Goal: Information Seeking & Learning: Learn about a topic

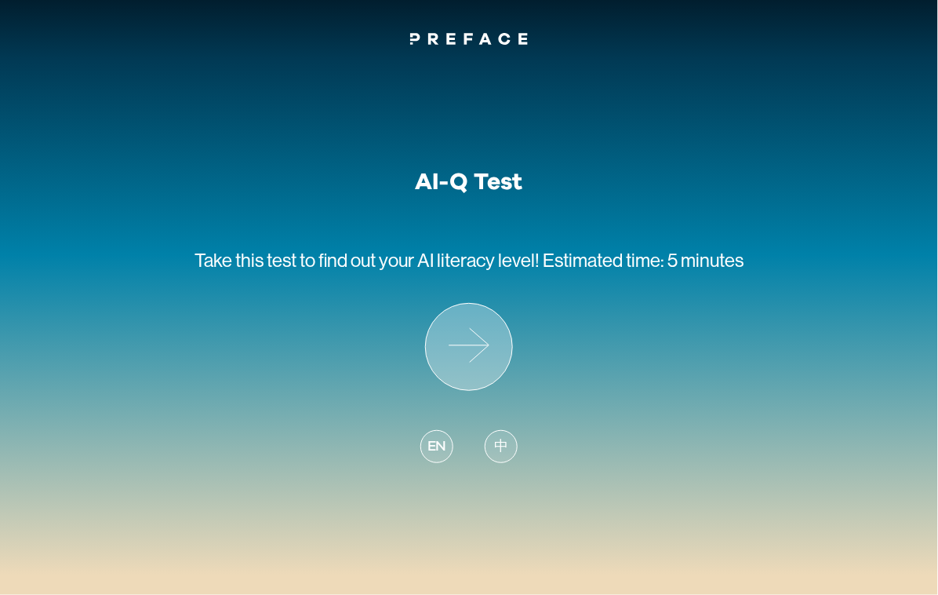
click at [478, 349] on icon at bounding box center [469, 347] width 86 height 86
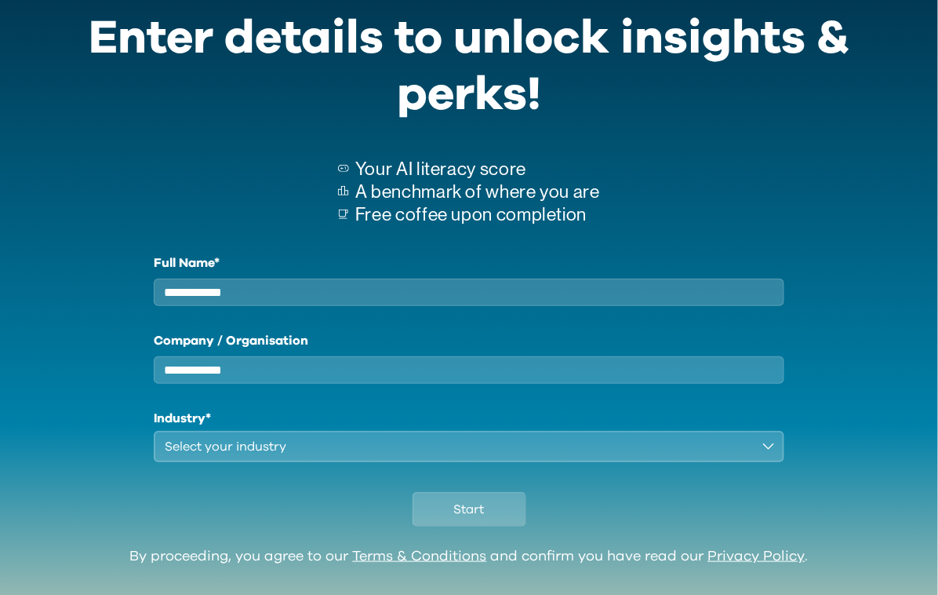
scroll to position [111, 0]
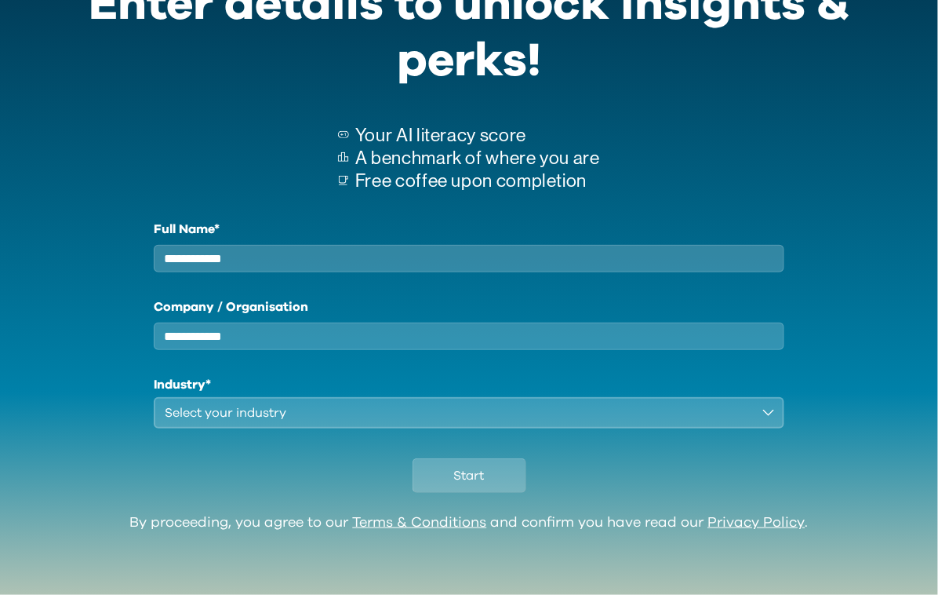
click at [490, 245] on input "Full Name*" at bounding box center [469, 258] width 631 height 27
click at [540, 260] on input "Full Name*" at bounding box center [469, 258] width 631 height 27
type input "********"
click at [456, 340] on input "Company / Organisation" at bounding box center [469, 335] width 631 height 27
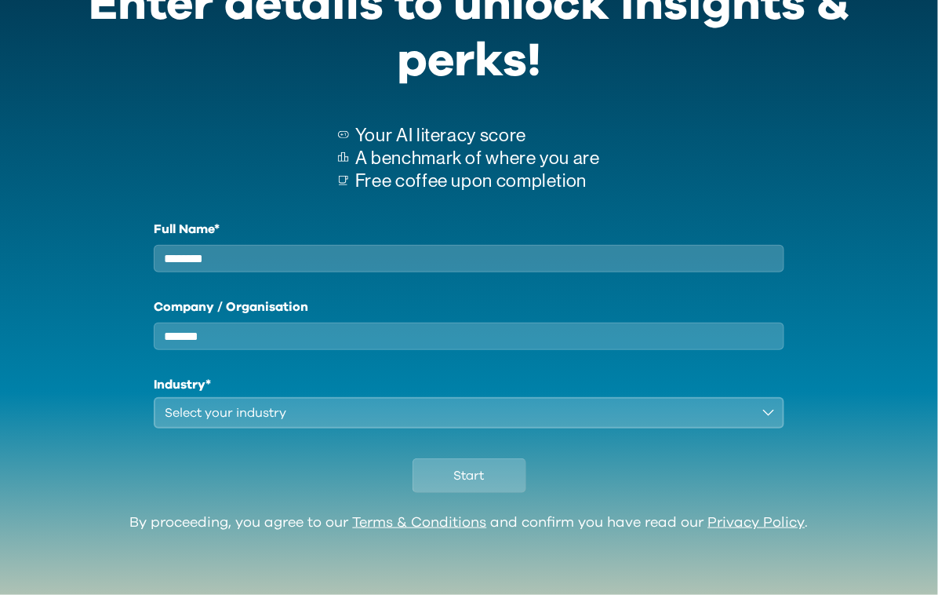
type input "*******"
click at [493, 408] on div "Select your industry" at bounding box center [458, 412] width 587 height 19
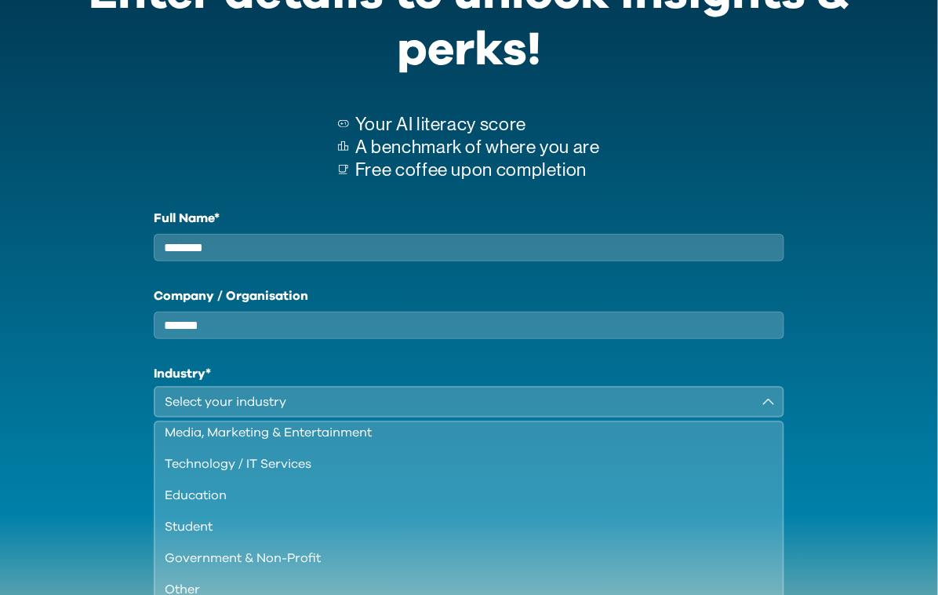
scroll to position [190, 0]
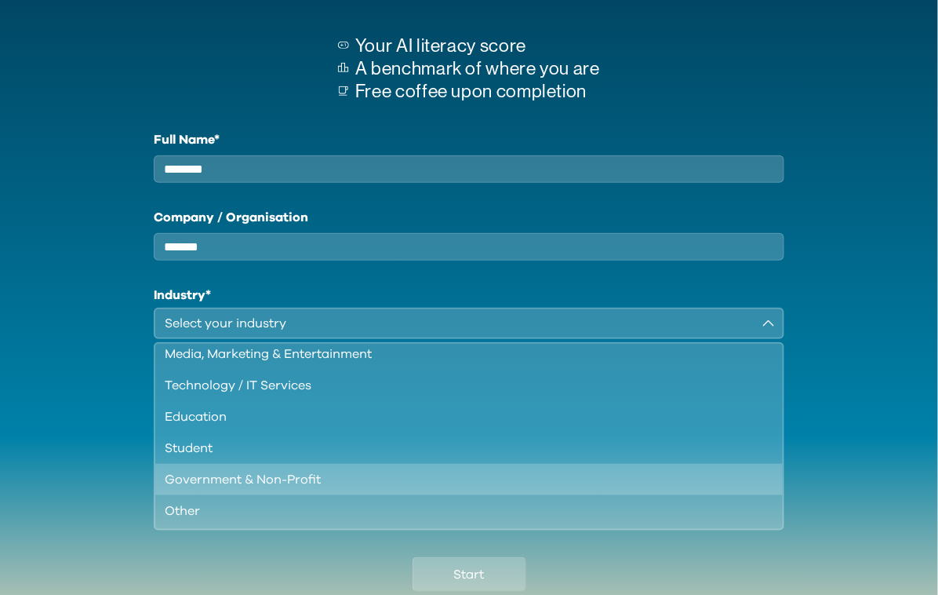
click at [512, 486] on div "Government & Non-Profit" at bounding box center [460, 479] width 590 height 19
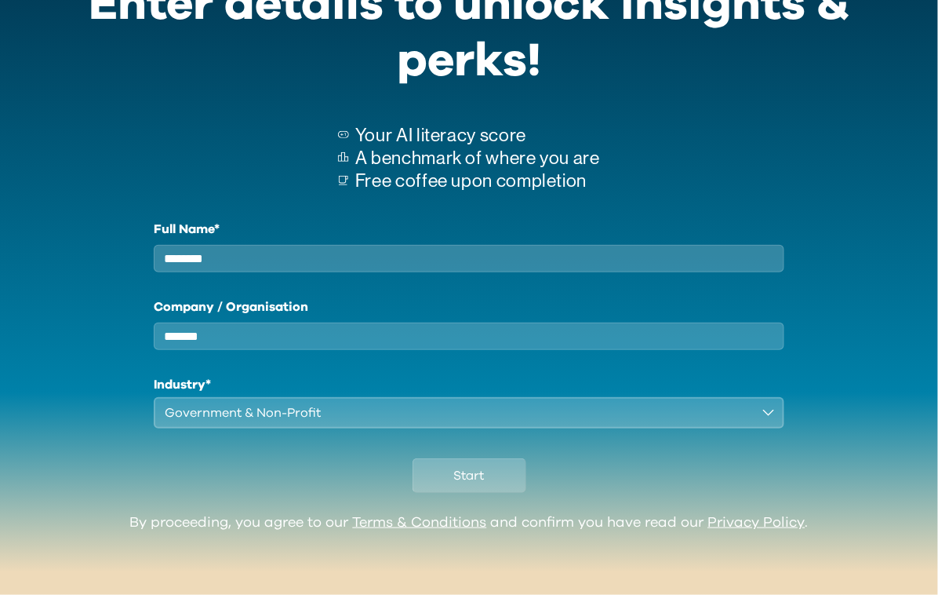
scroll to position [111, 0]
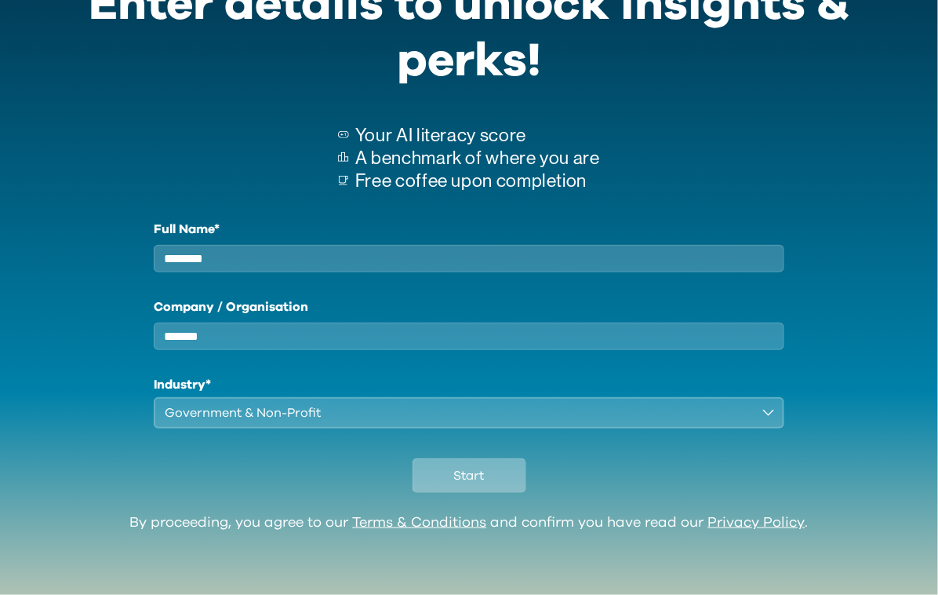
click at [485, 481] on button "Start" at bounding box center [470, 475] width 114 height 35
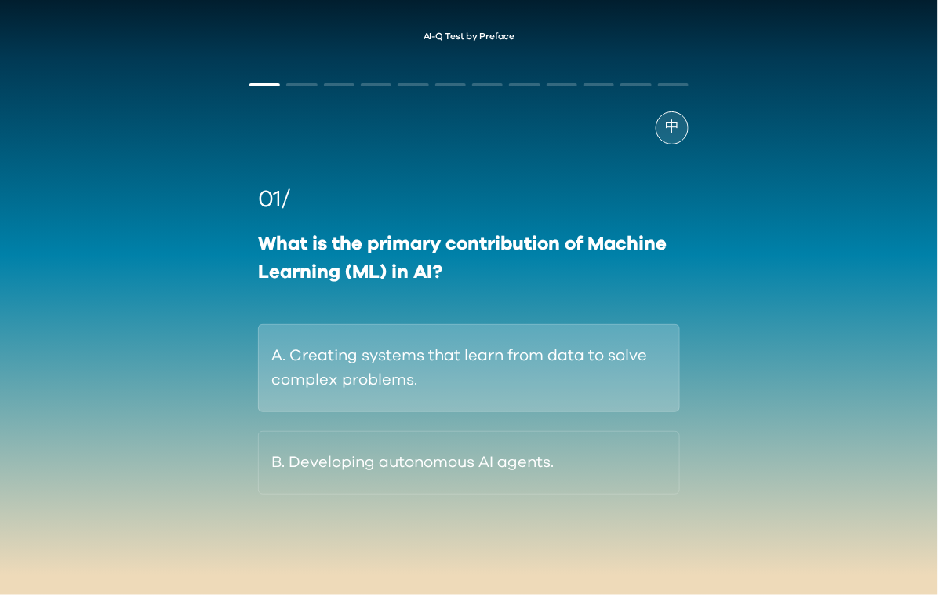
click at [603, 358] on button "A. Creating systems that learn from data to solve complex problems." at bounding box center [469, 368] width 422 height 88
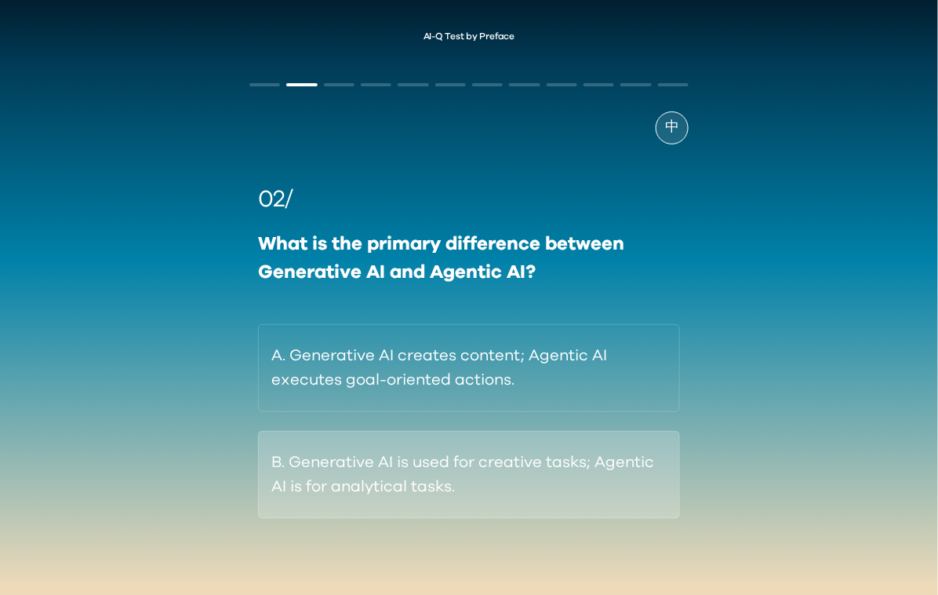
click at [613, 484] on button "B. Generative AI is used for creative tasks; Agentic AI is for analytical tasks." at bounding box center [469, 475] width 422 height 88
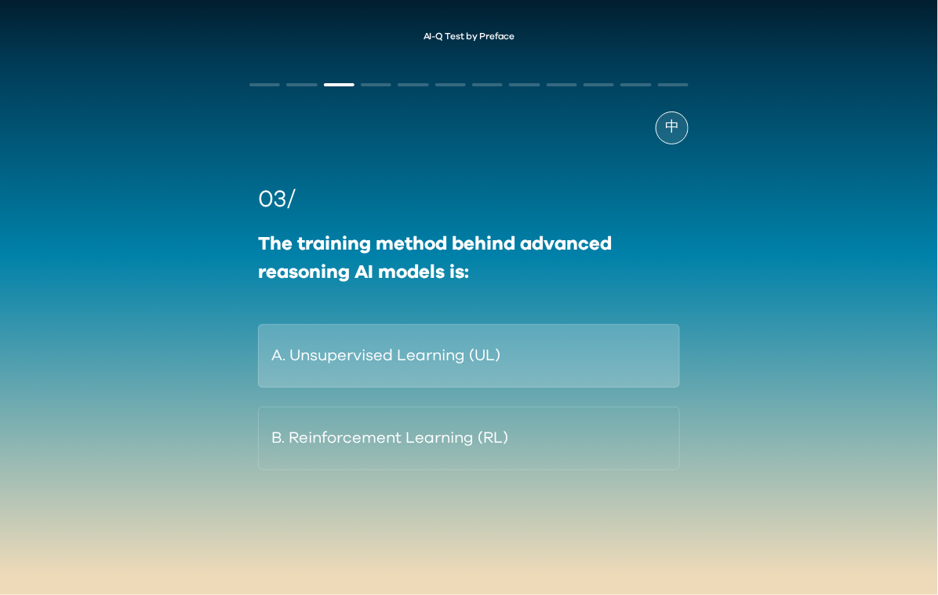
click at [544, 350] on button "A. Unsupervised Learning (UL)" at bounding box center [469, 356] width 422 height 64
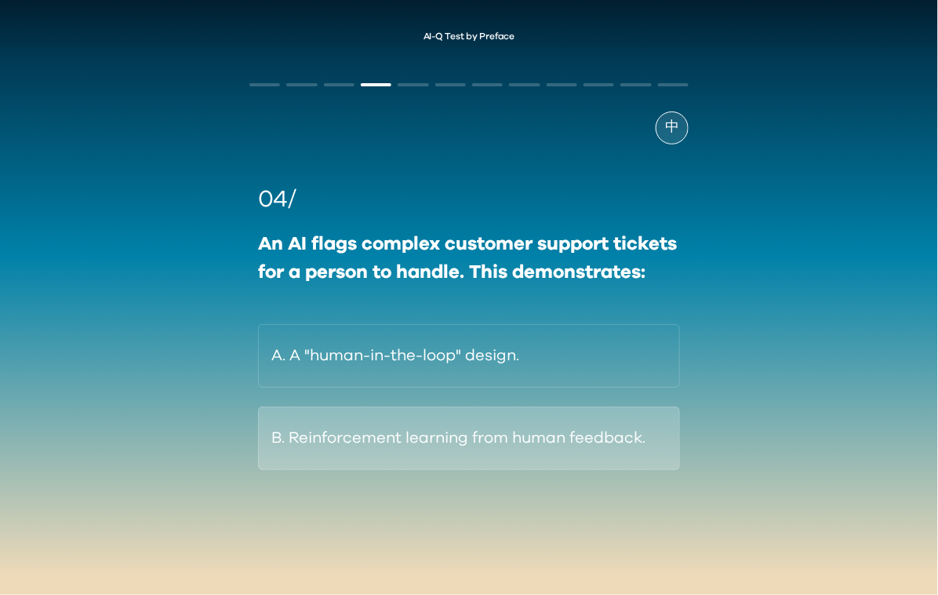
click at [427, 444] on button "B. Reinforcement learning from human feedback." at bounding box center [469, 438] width 422 height 64
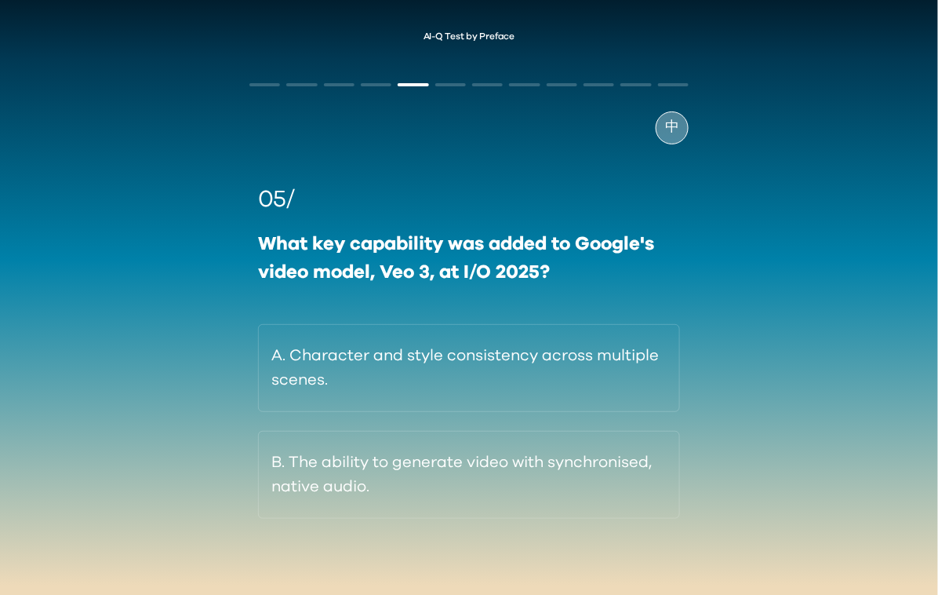
click at [672, 125] on span "中" at bounding box center [672, 127] width 14 height 21
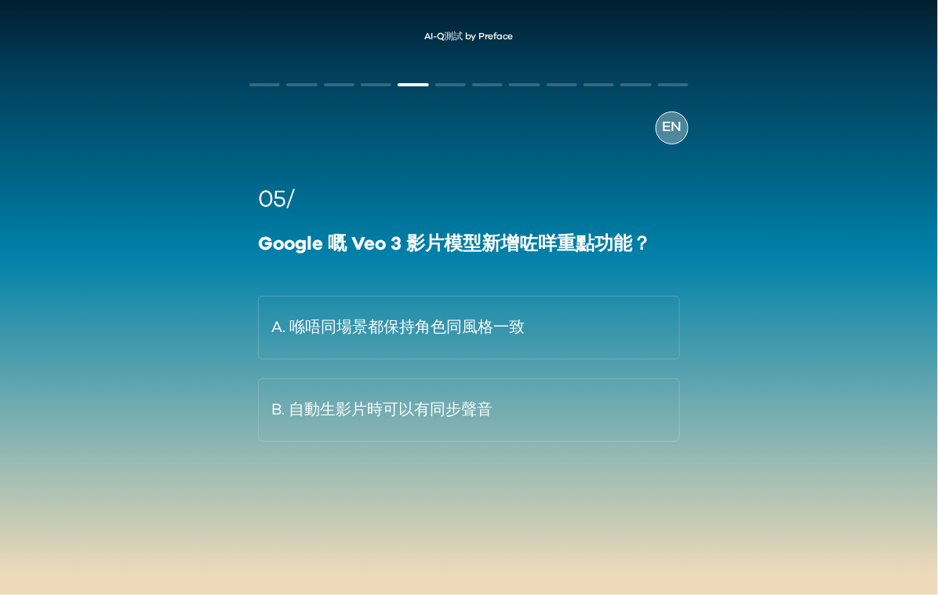
click at [672, 125] on span "EN" at bounding box center [672, 127] width 19 height 21
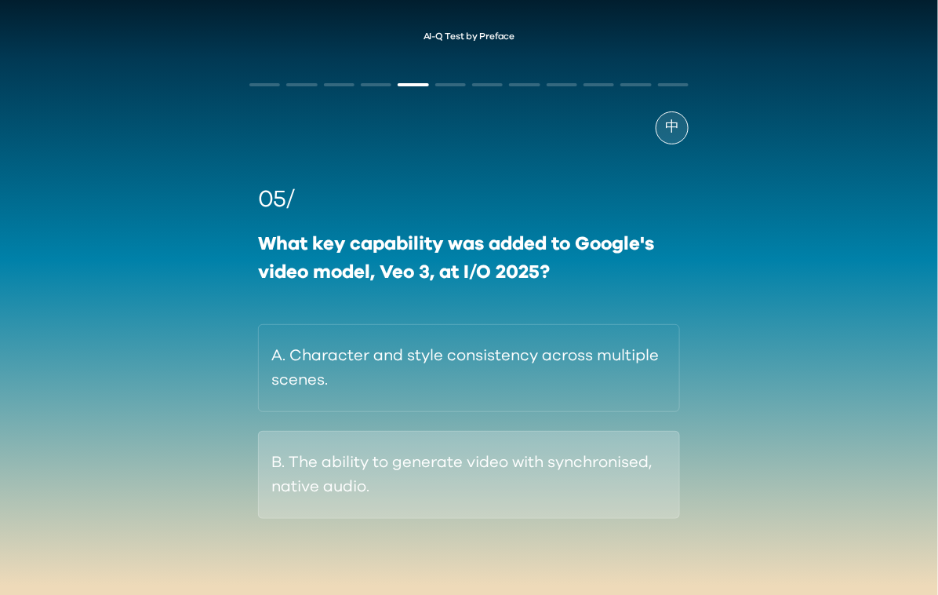
click at [540, 462] on button "B. The ability to generate video with synchronised, native audio." at bounding box center [469, 475] width 422 height 88
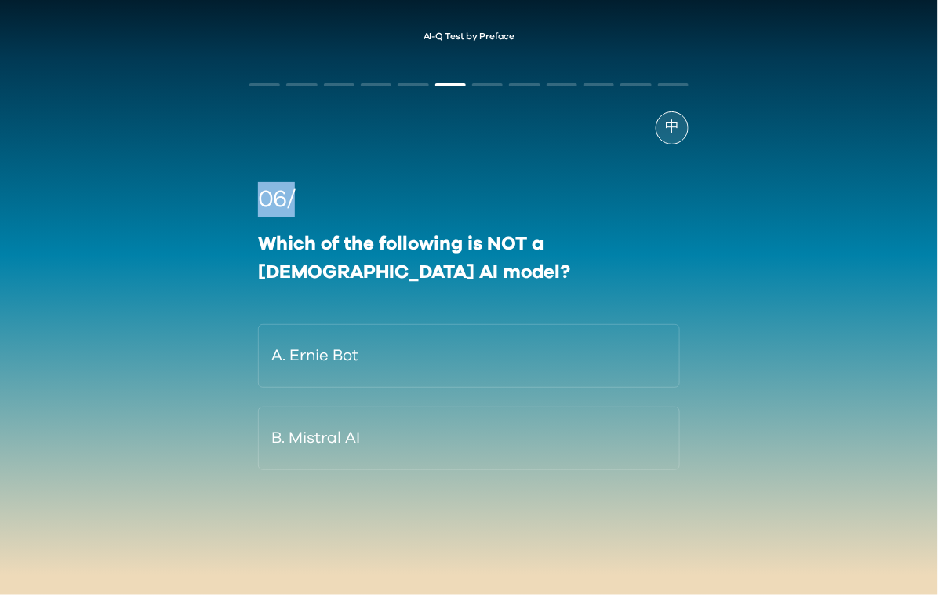
drag, startPoint x: 702, startPoint y: 165, endPoint x: 723, endPoint y: 221, distance: 59.6
click at [696, 167] on div "中 06/ Which of the following is NOT a [DEMOGRAPHIC_DATA] AI model? A. Ernie Bot…" at bounding box center [469, 321] width 469 height 526
click at [670, 125] on span "中" at bounding box center [672, 127] width 14 height 21
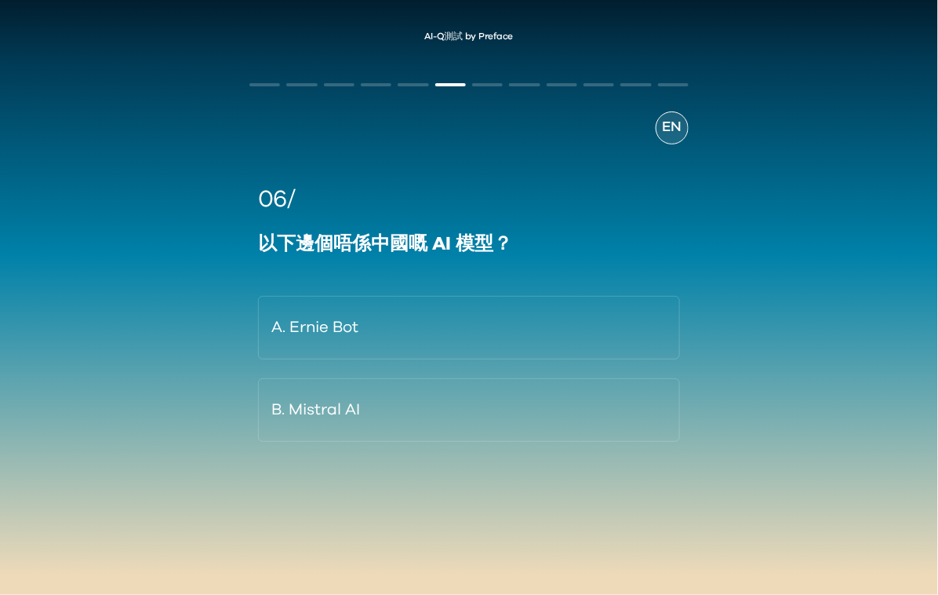
click at [670, 125] on span "EN" at bounding box center [672, 127] width 19 height 21
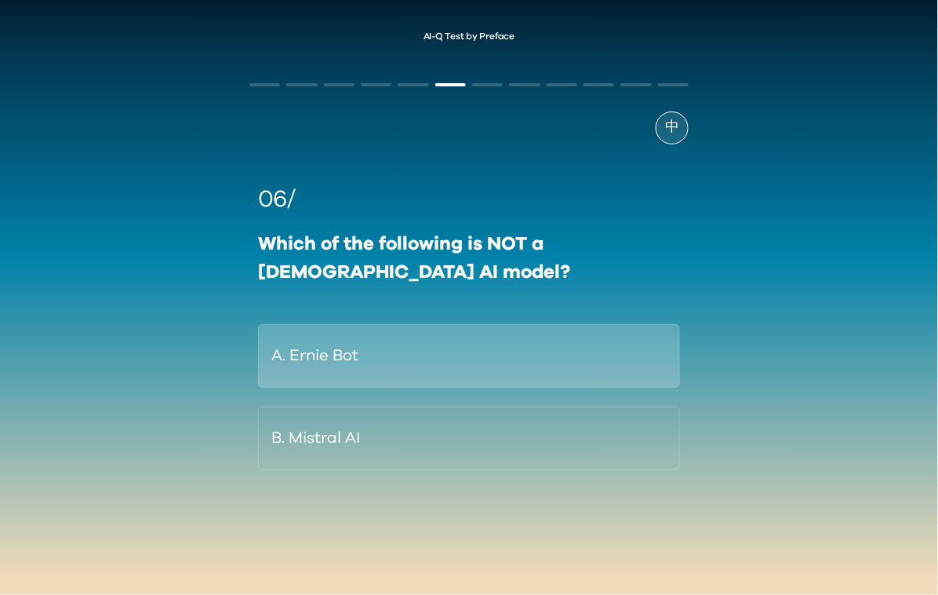
click at [380, 358] on button "A. Ernie Bot" at bounding box center [469, 356] width 422 height 64
